Goal: Information Seeking & Learning: Learn about a topic

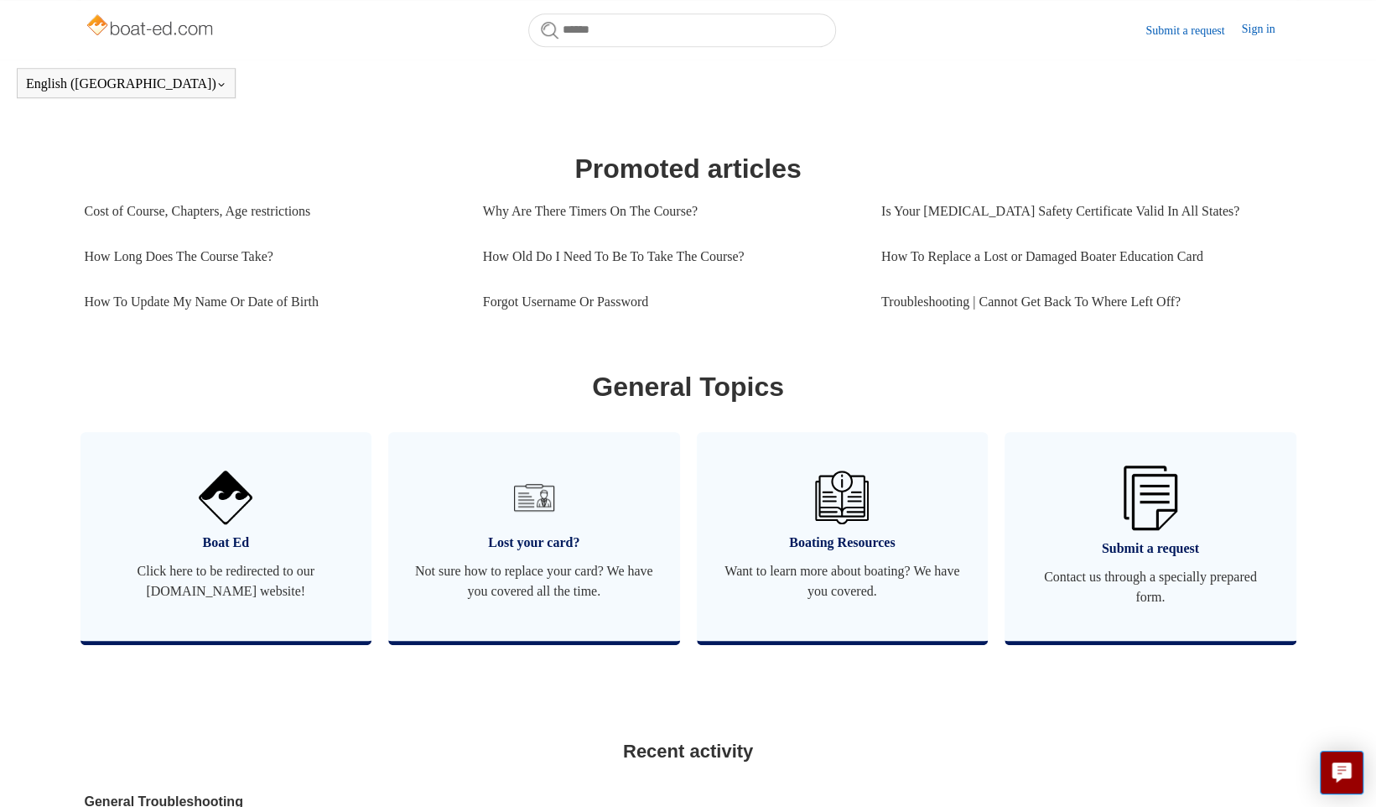
scroll to position [672, 0]
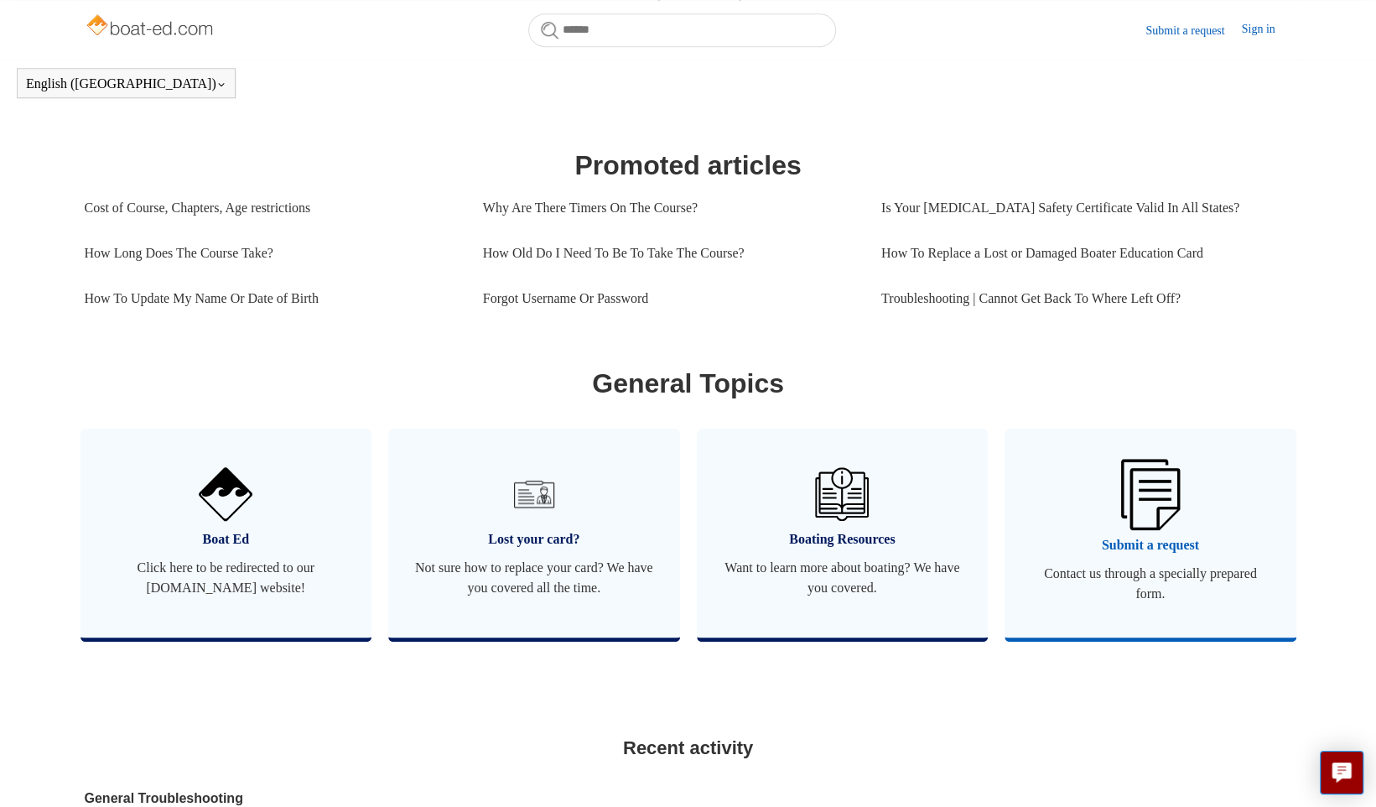
click at [1124, 529] on img at bounding box center [1150, 494] width 59 height 70
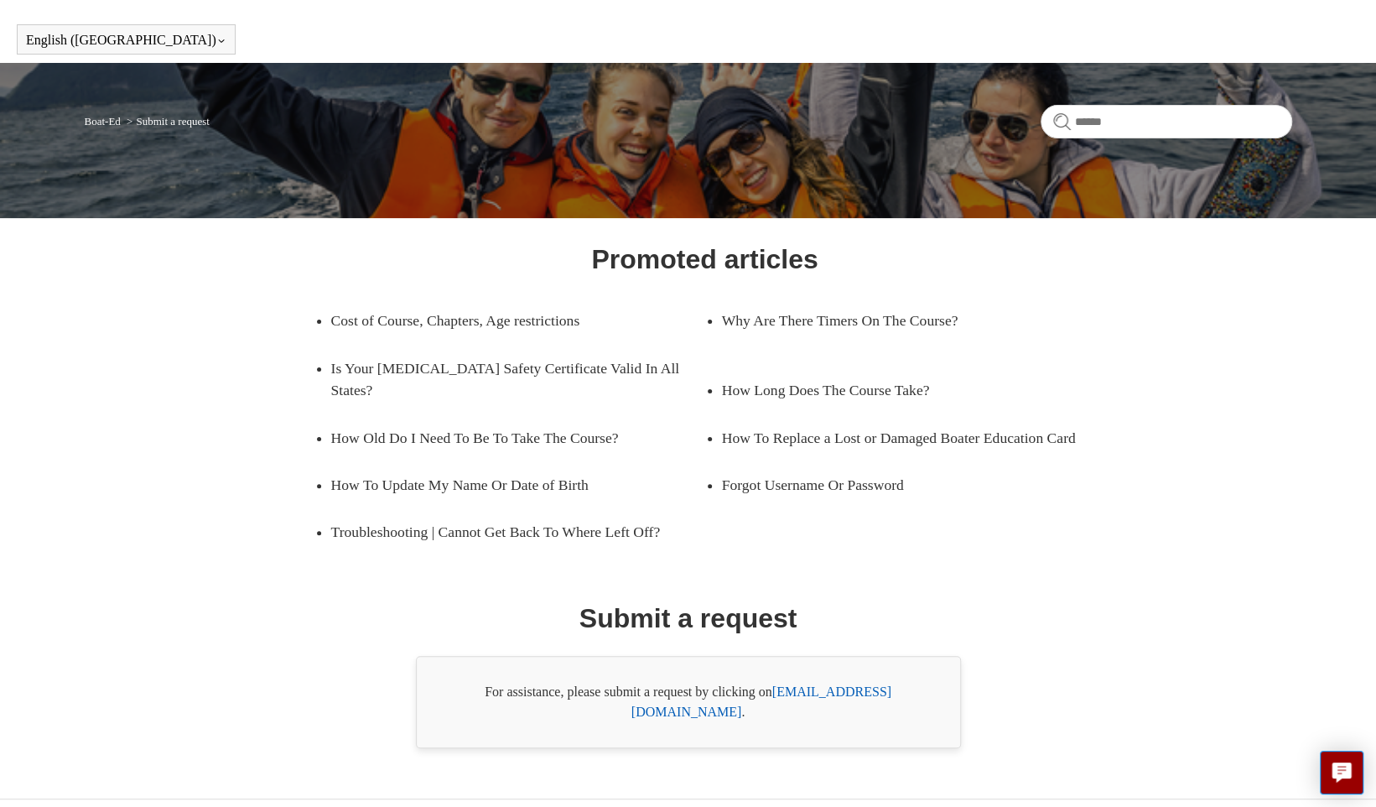
scroll to position [51, 0]
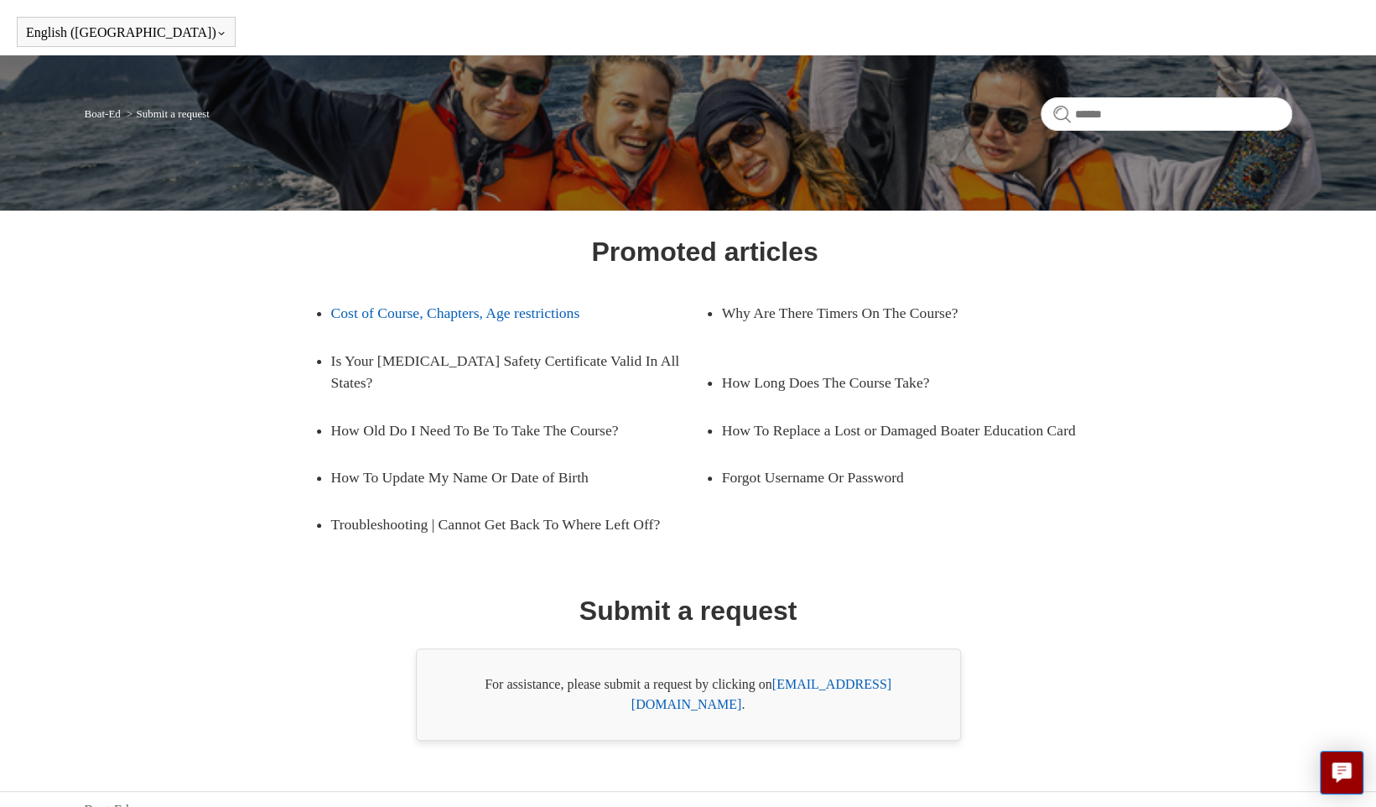
click at [439, 306] on link "Cost of Course, Chapters, Age restrictions" at bounding box center [505, 312] width 349 height 47
drag, startPoint x: 911, startPoint y: 681, endPoint x: 778, endPoint y: 667, distance: 133.2
click at [778, 667] on div "For assistance, please submit a request by clicking on support@boat-ed.com ." at bounding box center [688, 694] width 545 height 92
drag, startPoint x: 778, startPoint y: 667, endPoint x: 847, endPoint y: 672, distance: 68.9
copy link "support@boat-ed.com"
